Goal: Check status: Check status

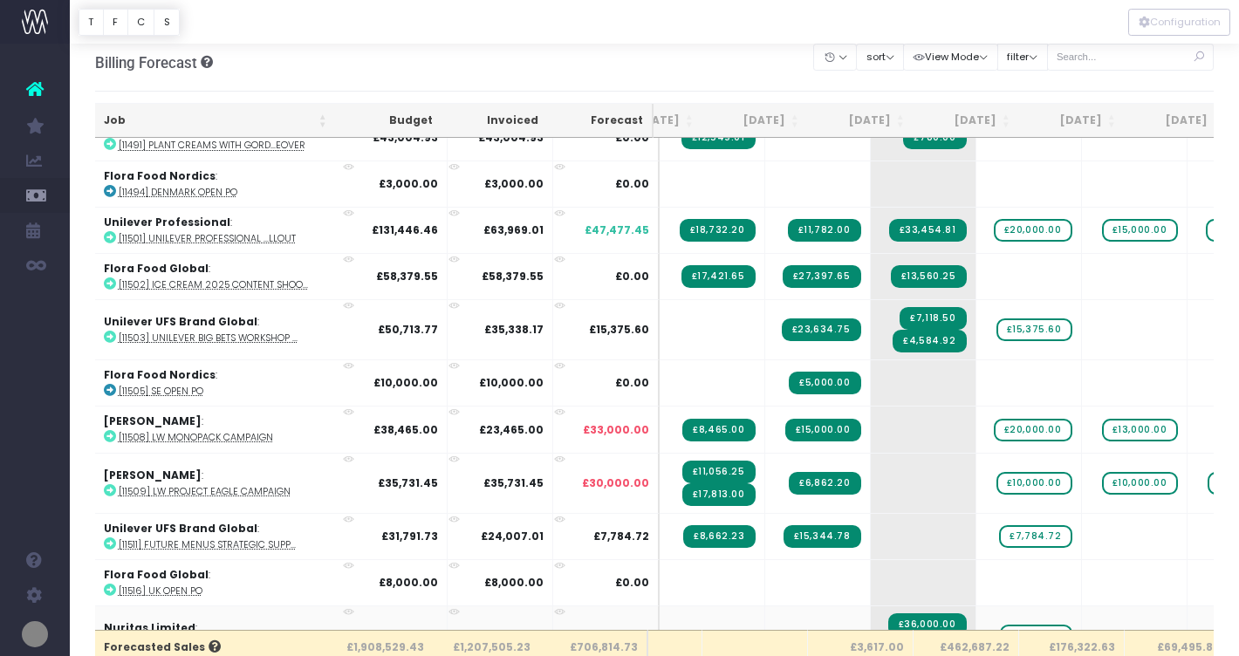
scroll to position [988, 58]
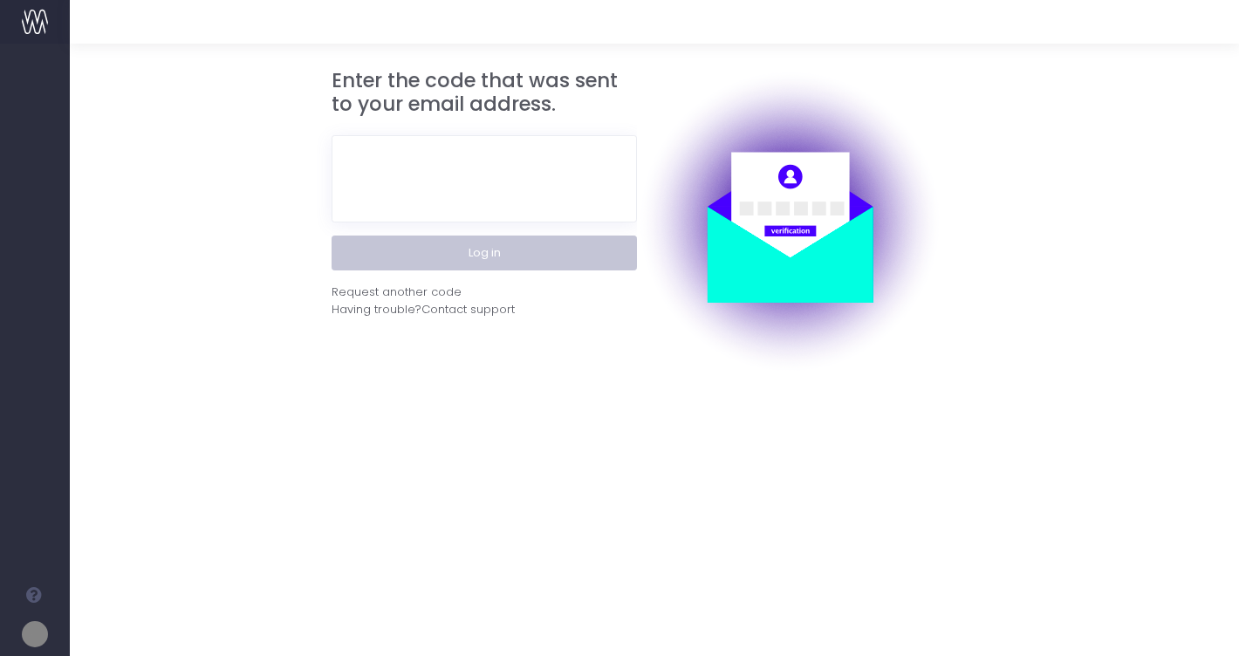
type input "[EMAIL_ADDRESS][PERSON_NAME][DOMAIN_NAME]"
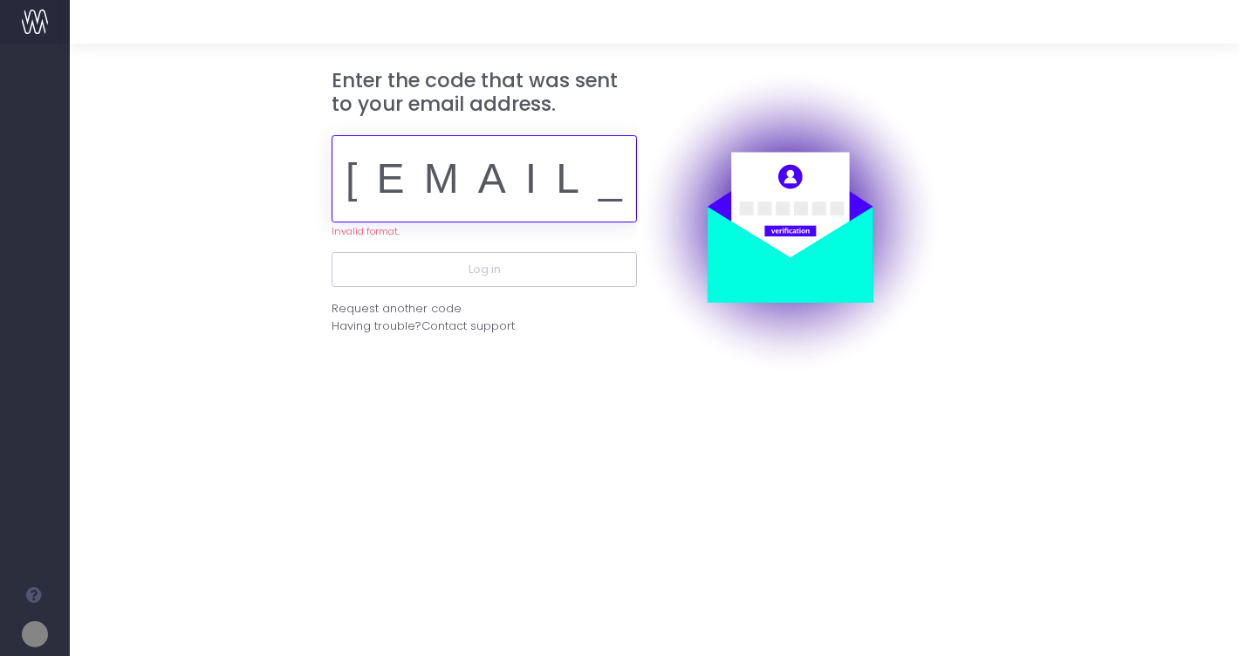
click at [429, 238] on div "Enter the code that was sent to your email address. clare.bingham@catchafireage…" at bounding box center [483, 221] width 305 height 305
click at [438, 200] on input "[EMAIL_ADDRESS][PERSON_NAME][DOMAIN_NAME]" at bounding box center [483, 178] width 305 height 87
drag, startPoint x: 350, startPoint y: 187, endPoint x: 921, endPoint y: 164, distance: 571.8
click at [580, 164] on div "Enter the code that was sent to your email address. clare.bingham@catchafireage…" at bounding box center [449, 221] width 262 height 305
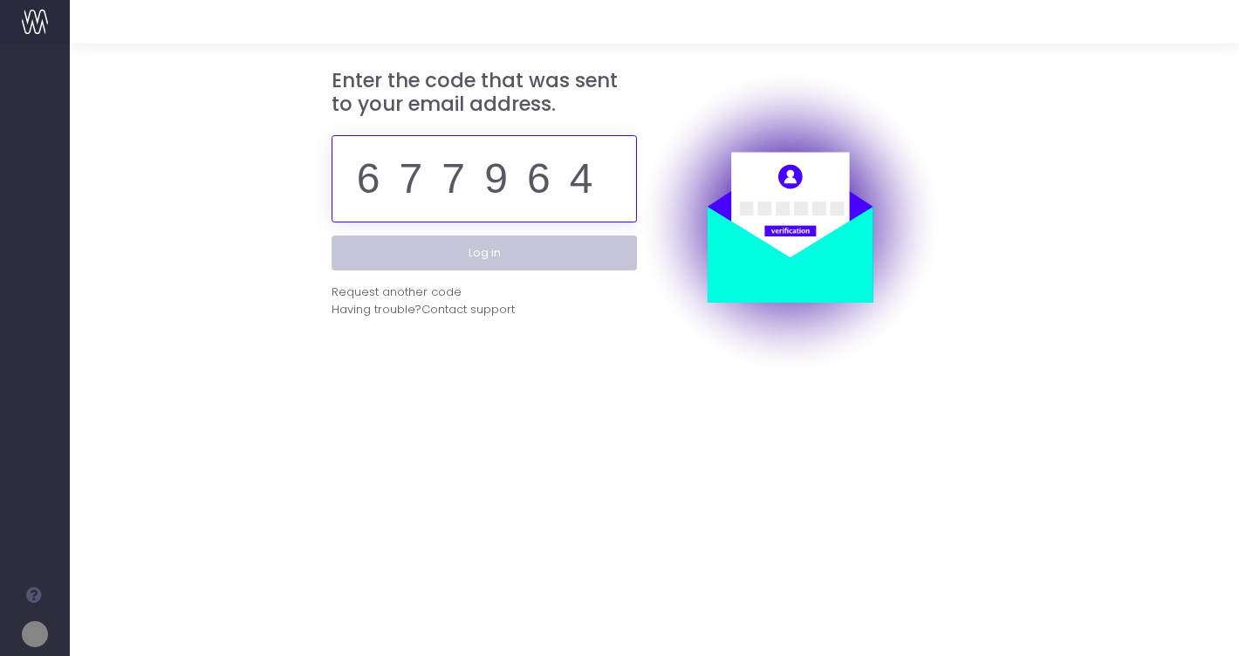
type input "677964"
click at [418, 267] on button "Log in" at bounding box center [483, 253] width 305 height 35
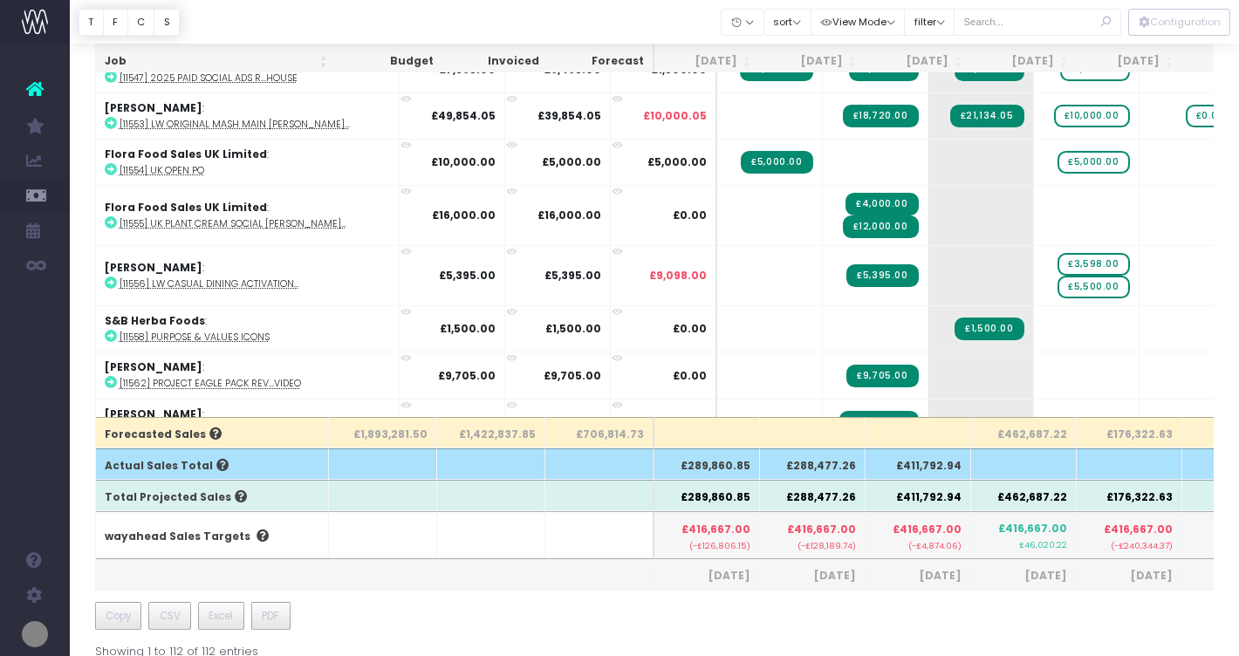
scroll to position [2179, 0]
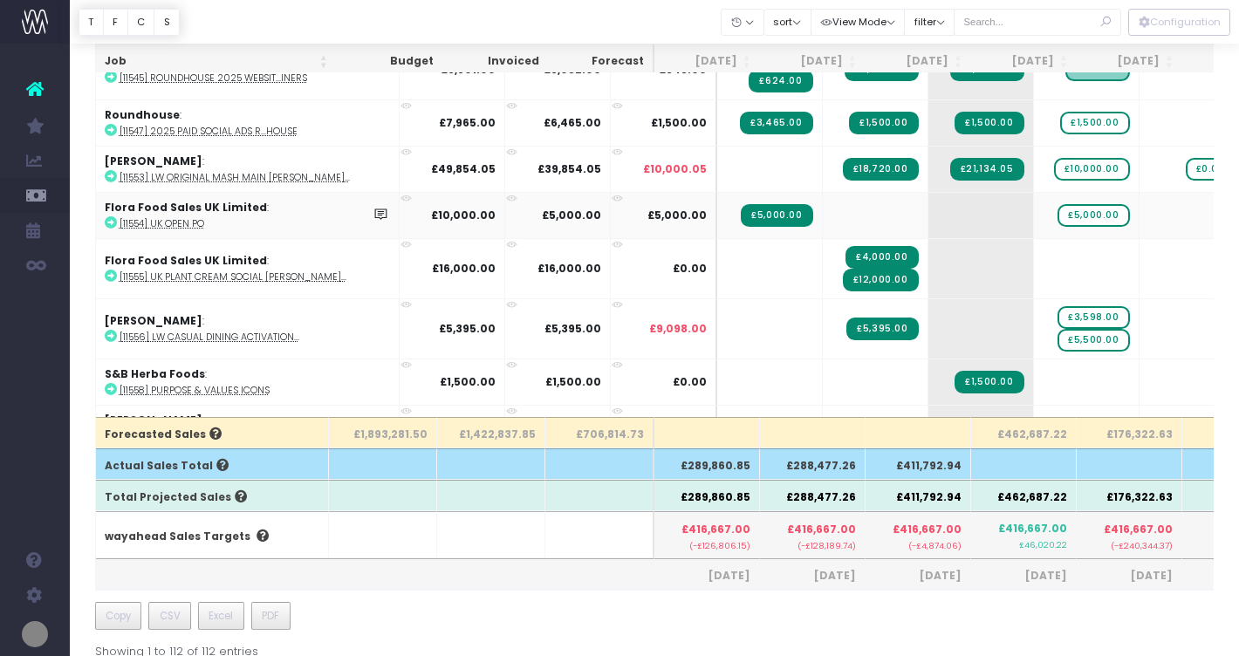
click at [108, 219] on icon at bounding box center [111, 222] width 12 height 12
click at [1057, 208] on span "£5,000.00" at bounding box center [1093, 215] width 72 height 23
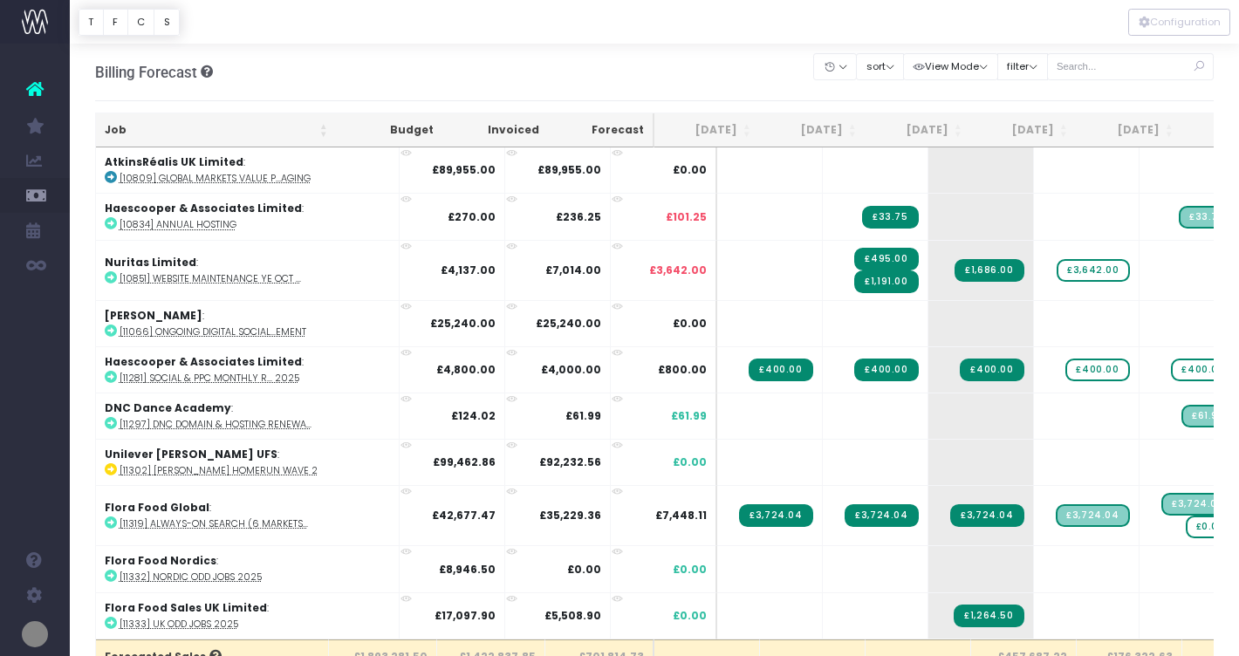
scroll to position [0, 0]
